Goal: Task Accomplishment & Management: Manage account settings

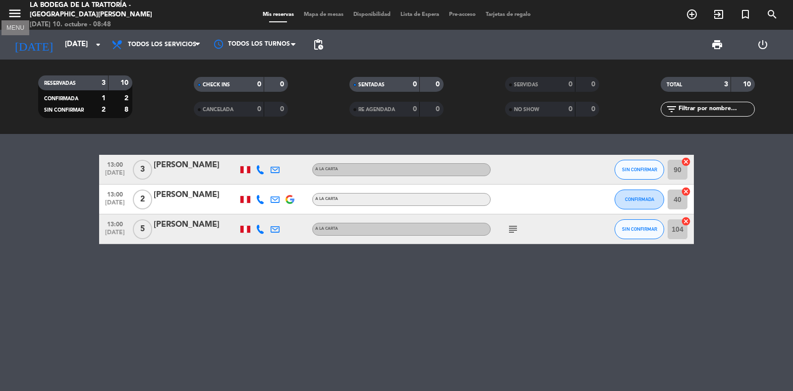
click at [14, 11] on icon "menu" at bounding box center [14, 13] width 15 height 15
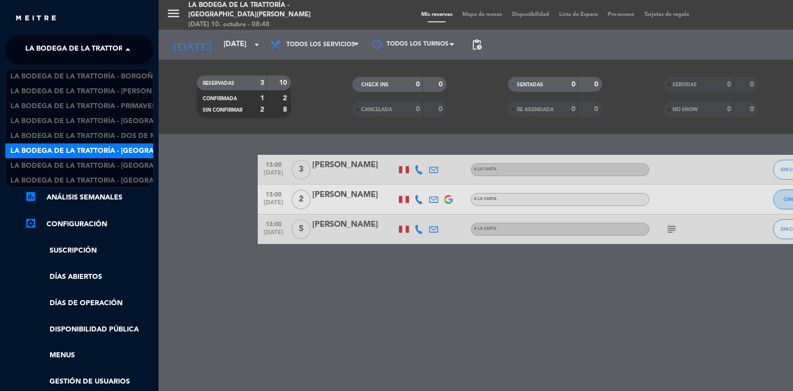
click at [62, 39] on span "La Bodega de la Trattoría - [GEOGRAPHIC_DATA][PERSON_NAME]" at bounding box center [145, 49] width 241 height 21
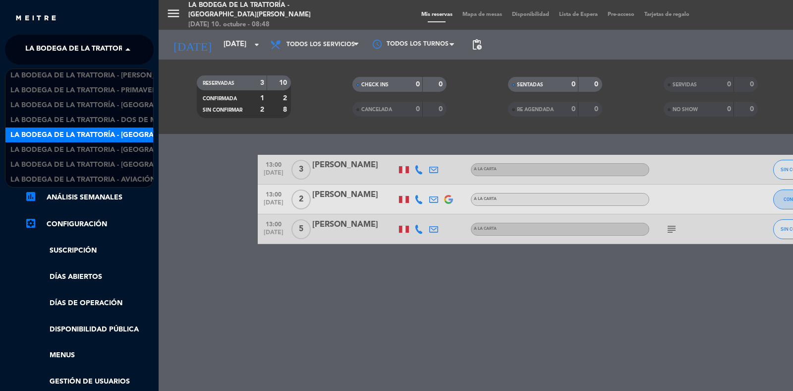
click at [64, 51] on span "La Bodega de la Trattoría - [GEOGRAPHIC_DATA][PERSON_NAME]" at bounding box center [145, 49] width 241 height 21
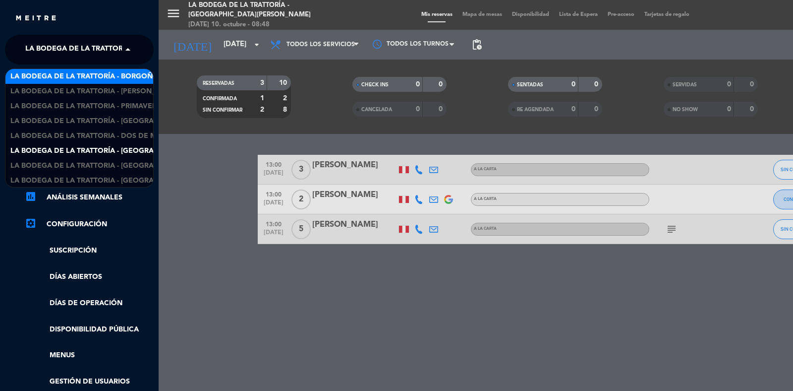
click at [109, 80] on span "La Bodega de la Trattoría - Borgoño" at bounding box center [84, 76] width 148 height 11
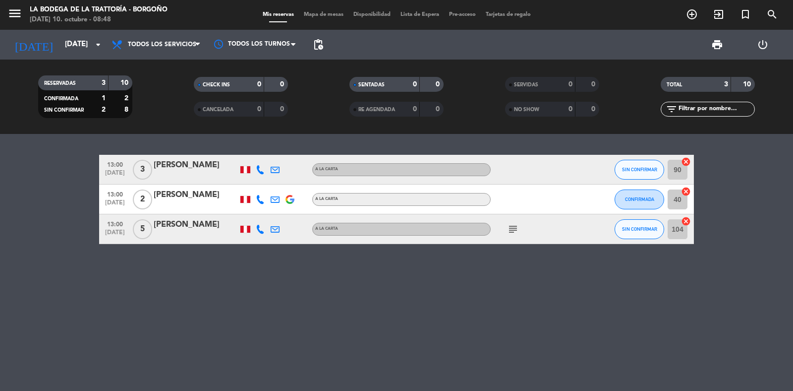
click at [65, 62] on div "RESERVADAS 3 10 CONFIRMADA 1 2 SIN CONFIRMAR 2 8 CHECK INS 0 0 CANCELADA 0 0 SE…" at bounding box center [396, 97] width 793 height 74
click at [69, 51] on input "[DATE]" at bounding box center [108, 44] width 96 height 19
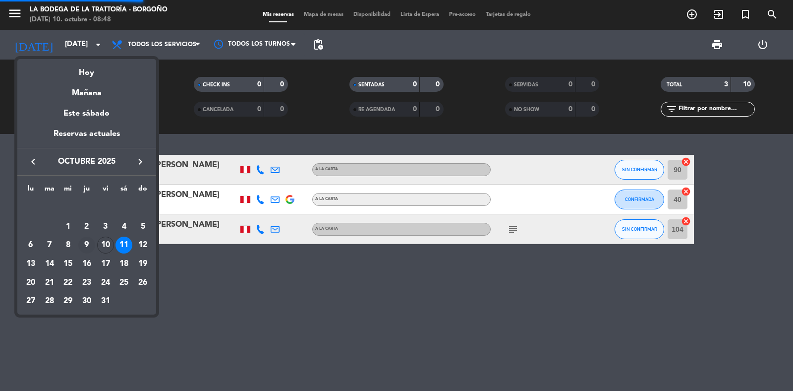
click at [95, 244] on td "9" at bounding box center [86, 245] width 19 height 19
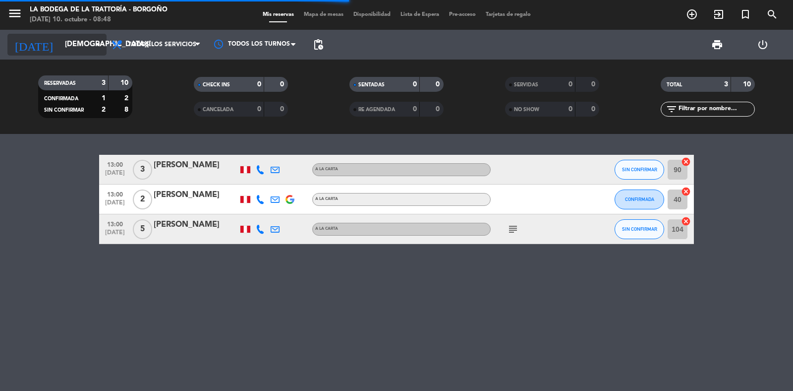
click at [60, 38] on input "[DEMOGRAPHIC_DATA][DATE]" at bounding box center [108, 44] width 96 height 19
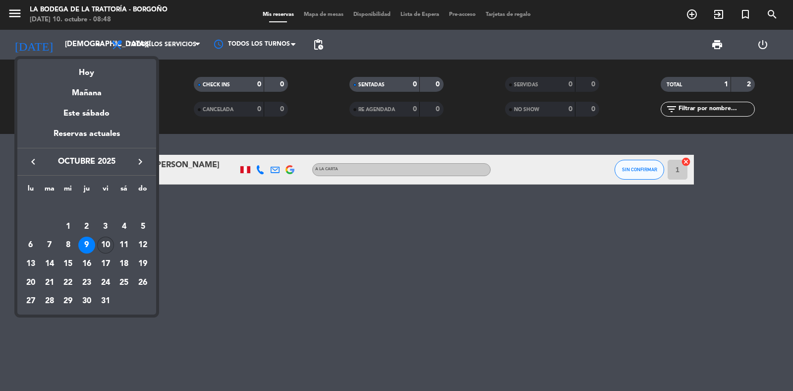
click at [103, 242] on div "10" at bounding box center [105, 245] width 17 height 17
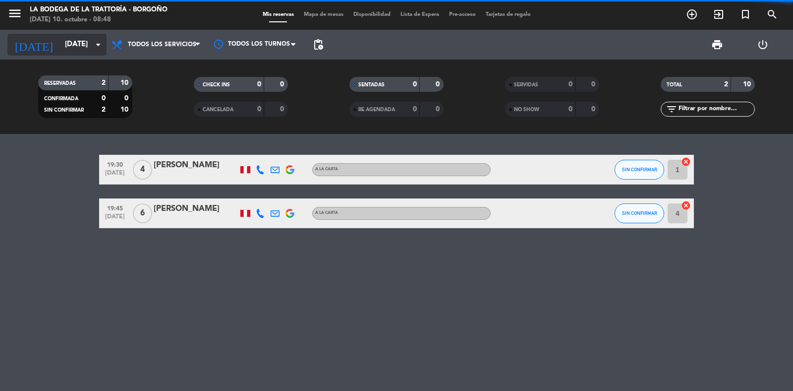
click at [60, 53] on input "[DATE]" at bounding box center [108, 44] width 96 height 19
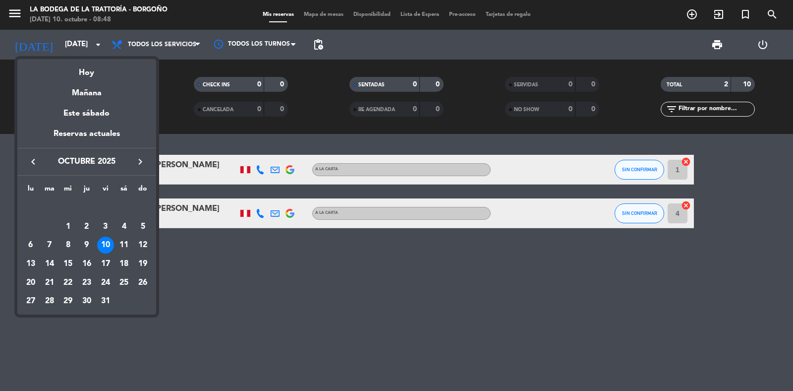
click at [93, 245] on div "9" at bounding box center [86, 245] width 17 height 17
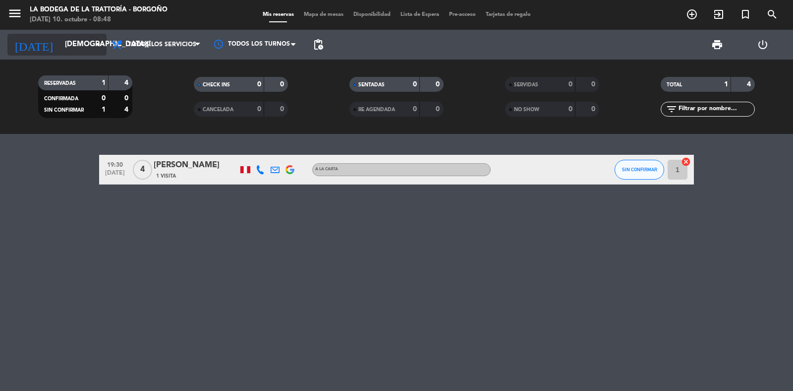
click at [75, 43] on input "[DEMOGRAPHIC_DATA][DATE]" at bounding box center [108, 44] width 96 height 19
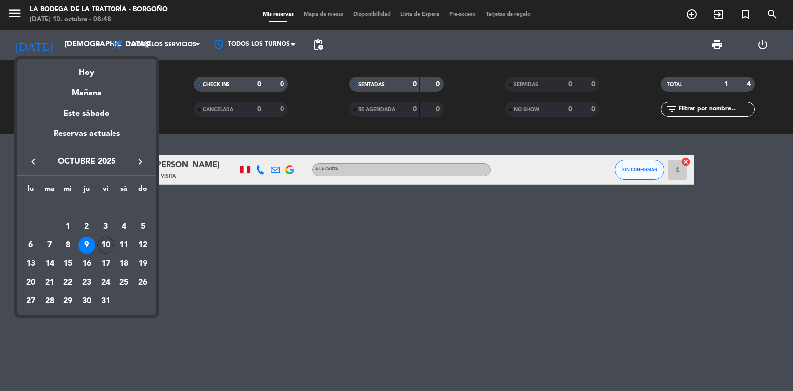
click at [110, 238] on div "10" at bounding box center [105, 245] width 17 height 17
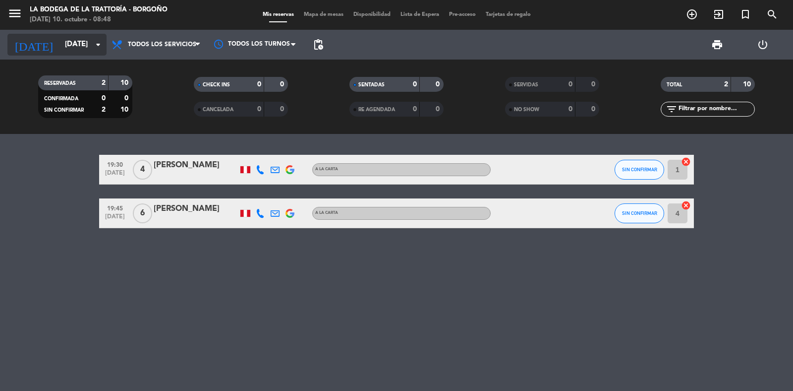
click at [60, 43] on input "[DATE]" at bounding box center [108, 44] width 96 height 19
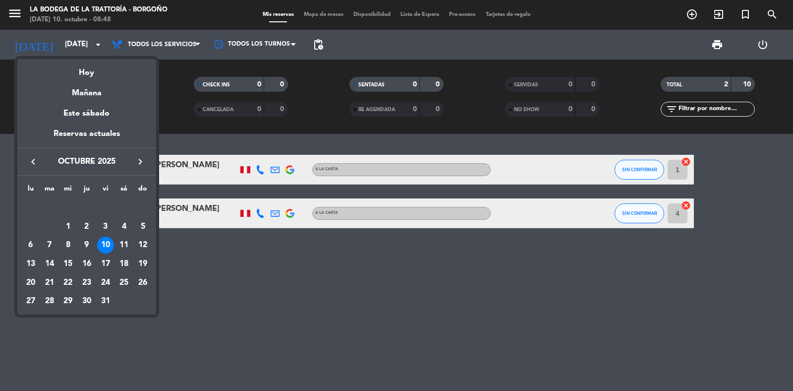
click at [124, 245] on div "11" at bounding box center [124, 245] width 17 height 17
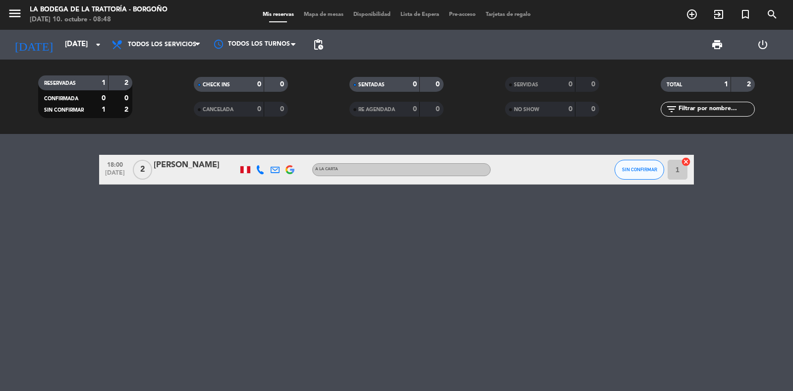
click at [258, 171] on icon at bounding box center [260, 169] width 9 height 9
click at [271, 170] on icon at bounding box center [275, 169] width 9 height 9
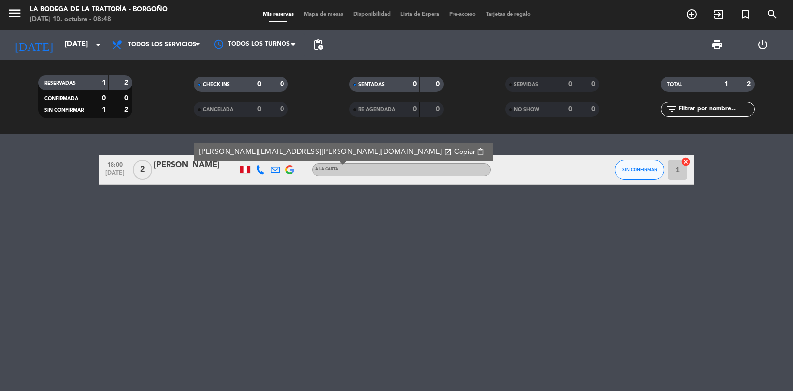
click at [455, 155] on span "Copiar" at bounding box center [465, 152] width 21 height 10
click at [5, 10] on div "menu La Bodega de la Trattoría - [PERSON_NAME] [DATE] 10. octubre - 08:49" at bounding box center [99, 14] width 198 height 23
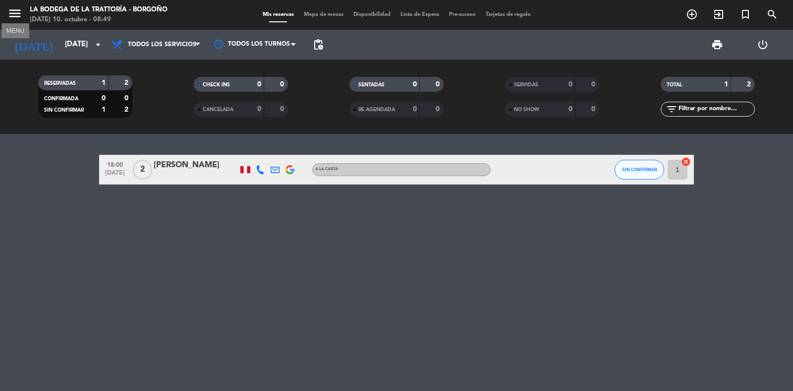
click at [10, 11] on icon "menu" at bounding box center [14, 13] width 15 height 15
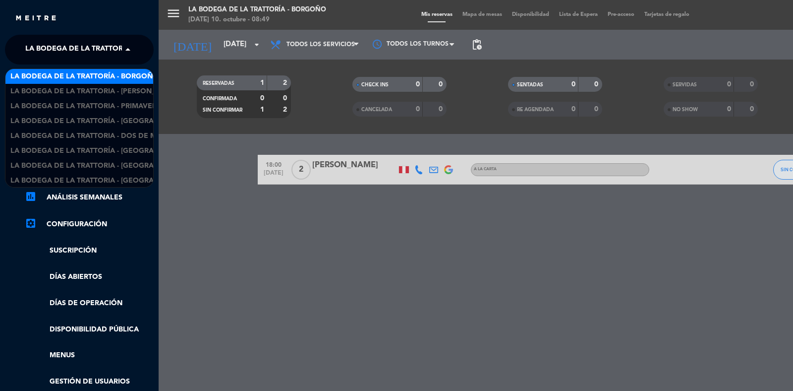
click at [86, 56] on span "La Bodega de la Trattoría - Borgoño" at bounding box center [99, 49] width 148 height 21
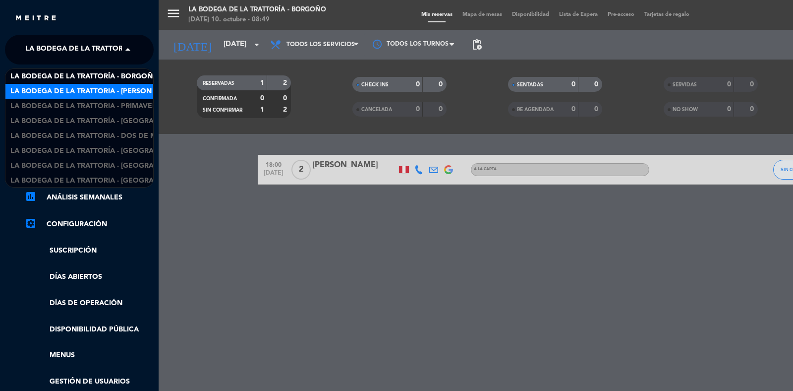
click at [105, 91] on span "La Bodega de la Trattoria - [PERSON_NAME]" at bounding box center [94, 91] width 168 height 11
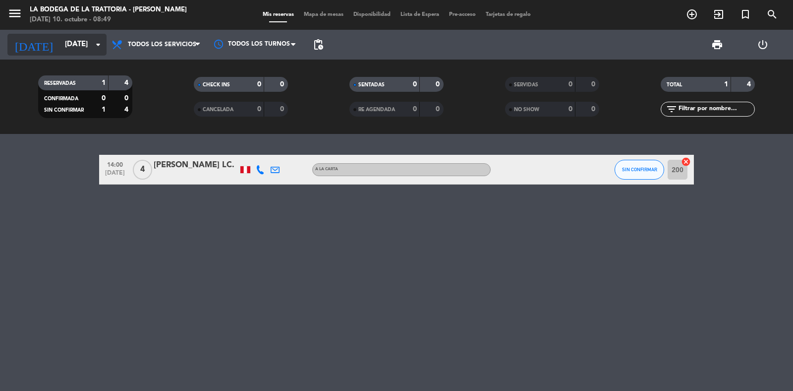
click at [60, 50] on input "[DATE]" at bounding box center [108, 44] width 96 height 19
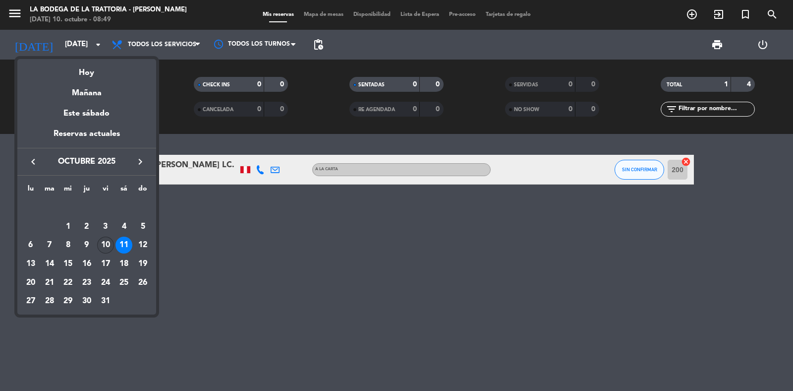
click at [109, 239] on div "10" at bounding box center [105, 245] width 17 height 17
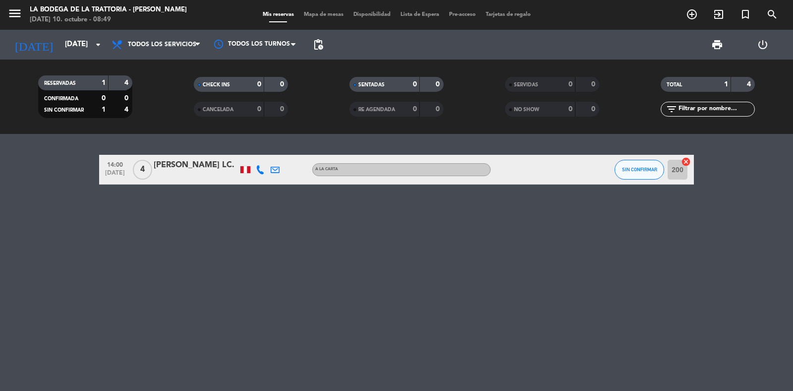
type input "[DATE]"
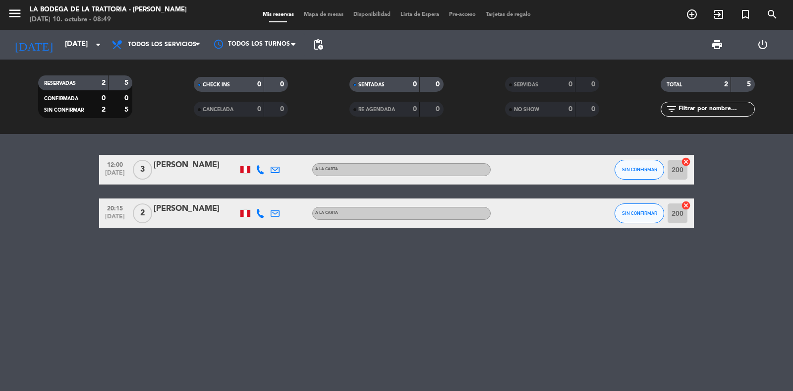
click at [259, 213] on icon at bounding box center [260, 213] width 9 height 9
drag, startPoint x: 248, startPoint y: 186, endPoint x: 284, endPoint y: 183, distance: 35.8
click at [284, 183] on div "[PHONE_NUMBER]" at bounding box center [268, 185] width 65 height 10
copy div "976266713"
click at [271, 211] on icon at bounding box center [275, 213] width 9 height 9
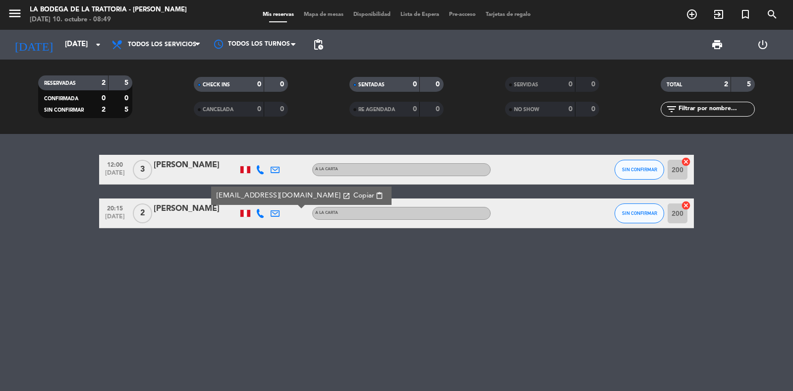
click at [354, 192] on span "Copiar" at bounding box center [364, 195] width 21 height 10
click at [22, 19] on span "menu" at bounding box center [18, 14] width 22 height 23
click at [21, 19] on icon "menu" at bounding box center [14, 13] width 15 height 15
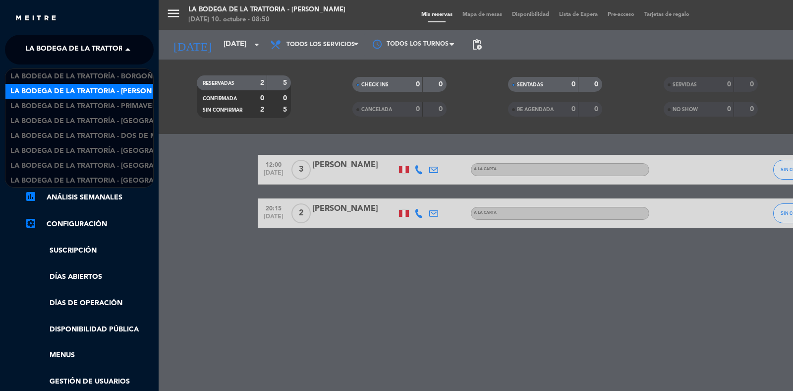
click at [63, 46] on span "La Bodega de la Trattoria - [PERSON_NAME]" at bounding box center [109, 49] width 168 height 21
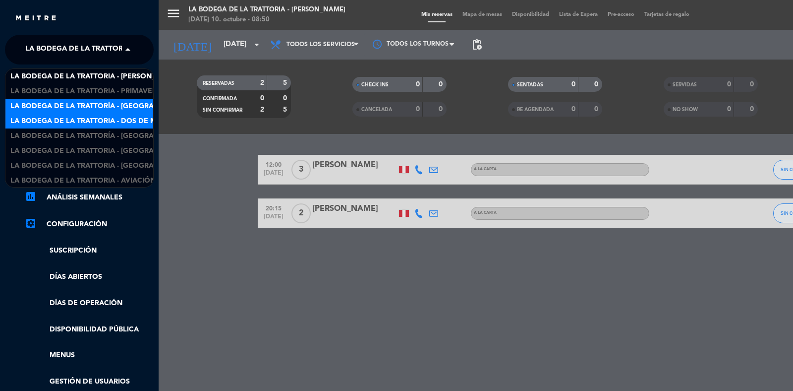
click at [89, 107] on span "La Bodega de la Trattoría - [GEOGRAPHIC_DATA]" at bounding box center [102, 106] width 184 height 11
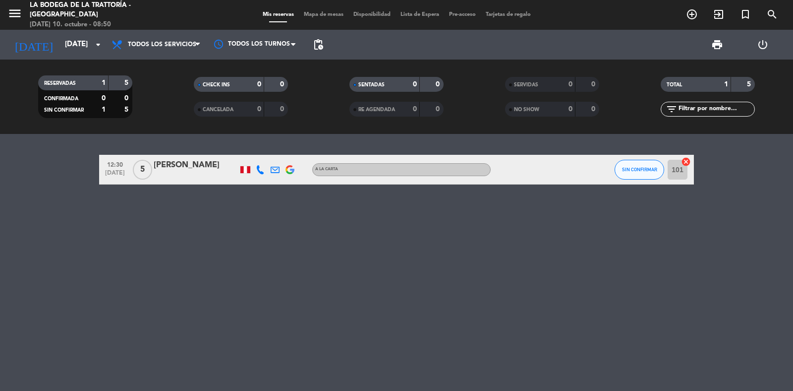
click at [259, 167] on icon at bounding box center [260, 169] width 9 height 9
click at [276, 167] on icon at bounding box center [275, 169] width 9 height 9
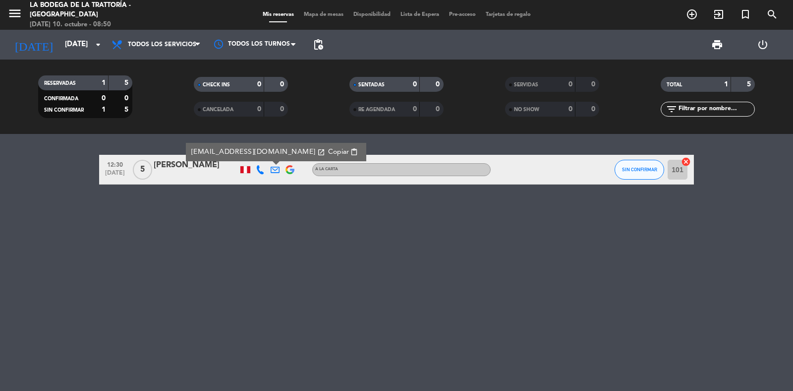
click at [337, 149] on span "Copiar" at bounding box center [338, 152] width 21 height 10
